Goal: Information Seeking & Learning: Check status

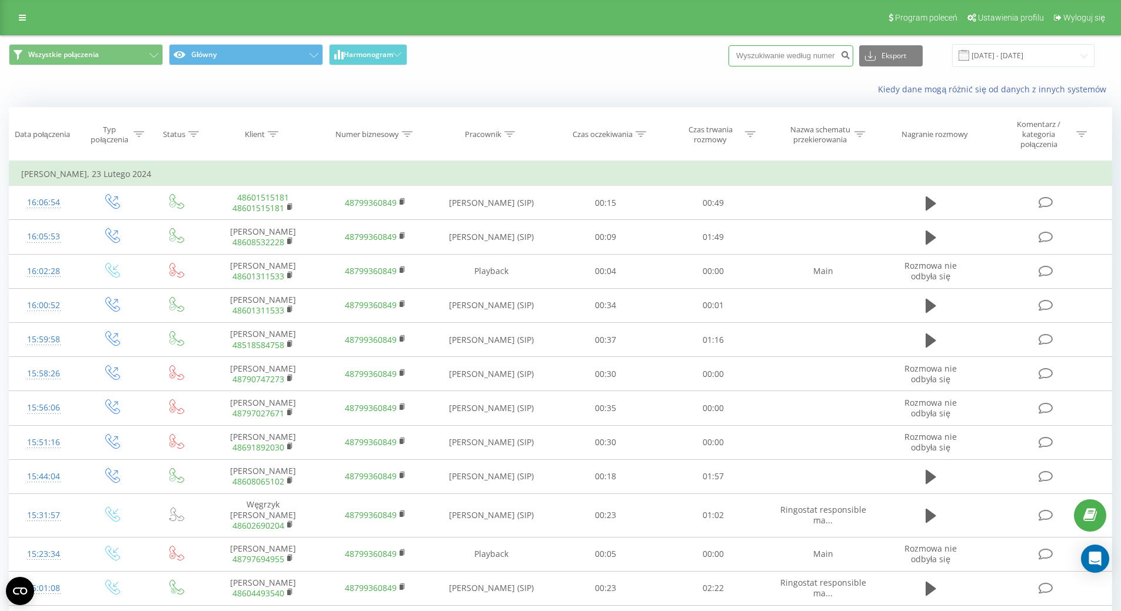
click at [798, 51] on input at bounding box center [790, 55] width 125 height 21
paste input "48609250770"
click at [756, 54] on input "48609250770" at bounding box center [790, 55] width 125 height 21
type input "609250770"
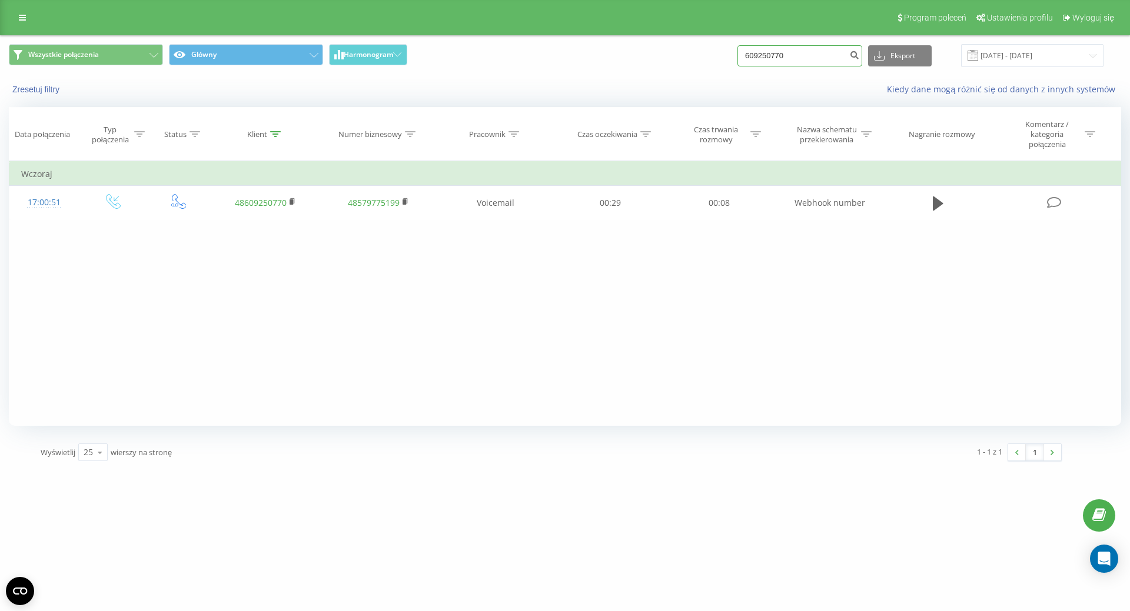
drag, startPoint x: 810, startPoint y: 59, endPoint x: 727, endPoint y: 42, distance: 84.7
click at [727, 42] on div "Wszystkie połączenia Główny Harmonogram 609250770 Eksport .csv .xls .xlsx [DATE…" at bounding box center [565, 55] width 1129 height 39
paste input "48"
type input "48609250770"
